Goal: Find specific page/section: Find specific page/section

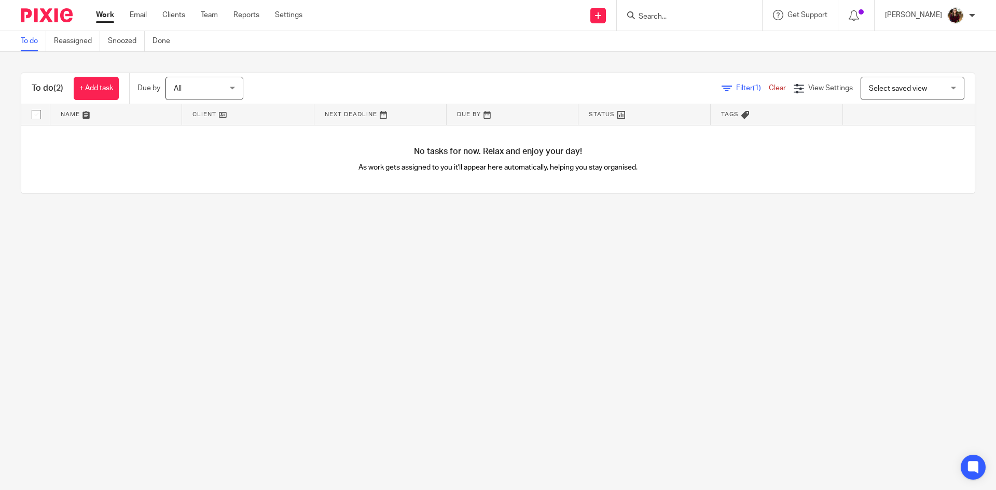
click at [678, 16] on input "Search" at bounding box center [684, 16] width 93 height 9
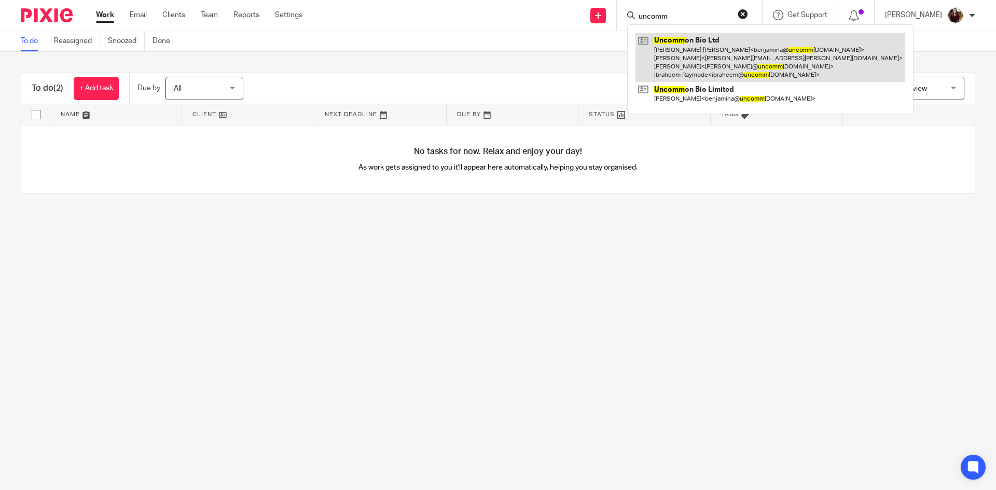
type input "uncomm"
click at [704, 38] on link at bounding box center [771, 57] width 270 height 49
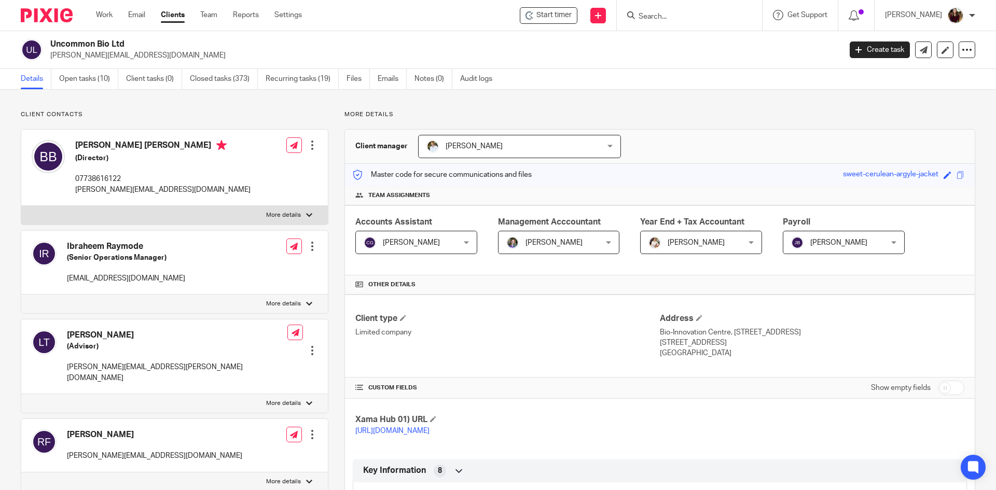
click at [686, 16] on input "Search" at bounding box center [684, 16] width 93 height 9
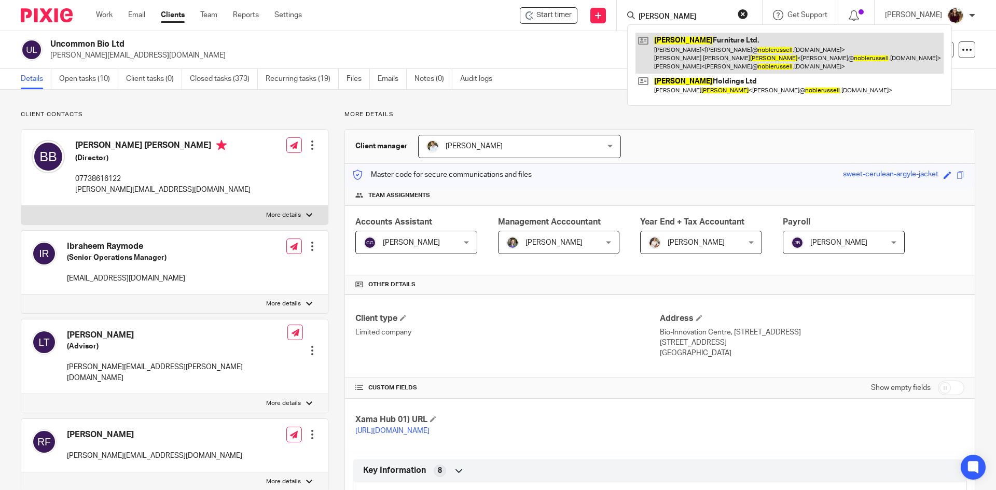
type input "[PERSON_NAME]"
click at [694, 44] on link at bounding box center [790, 53] width 308 height 41
